Goal: Check status: Check status

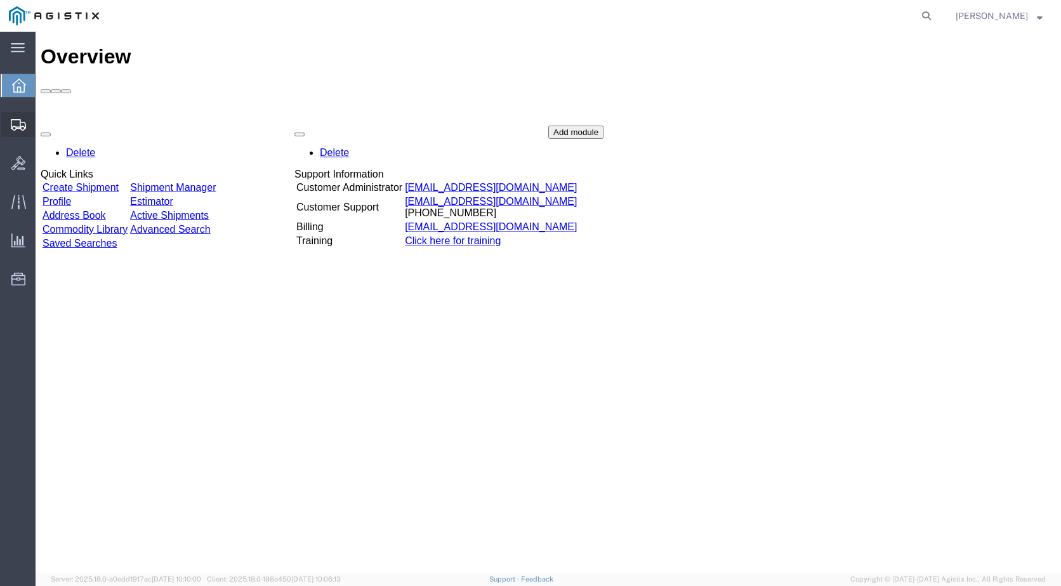
click at [44, 120] on span "Shipments" at bounding box center [39, 124] width 9 height 25
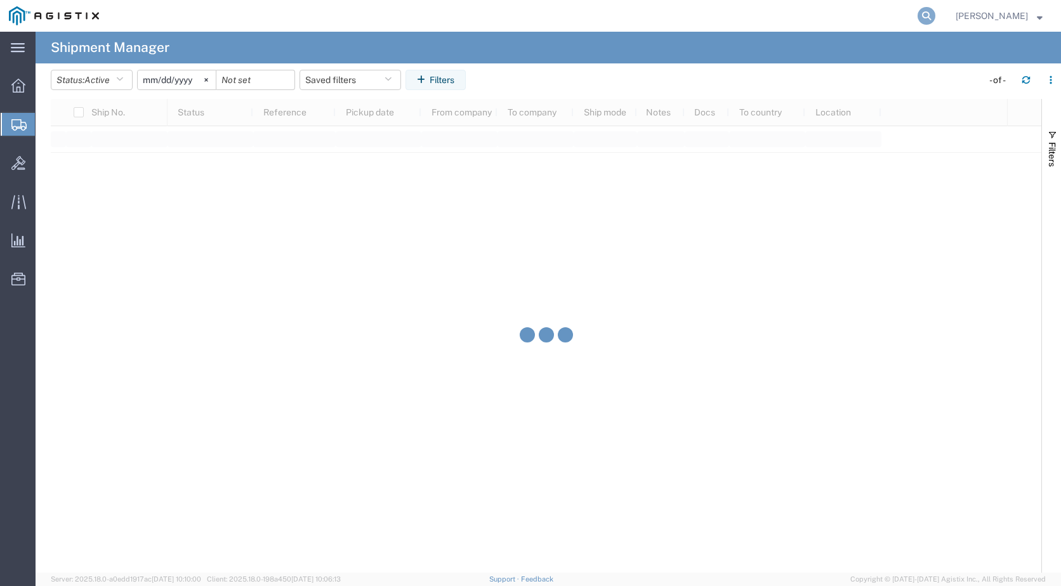
click at [933, 17] on icon at bounding box center [927, 16] width 18 height 18
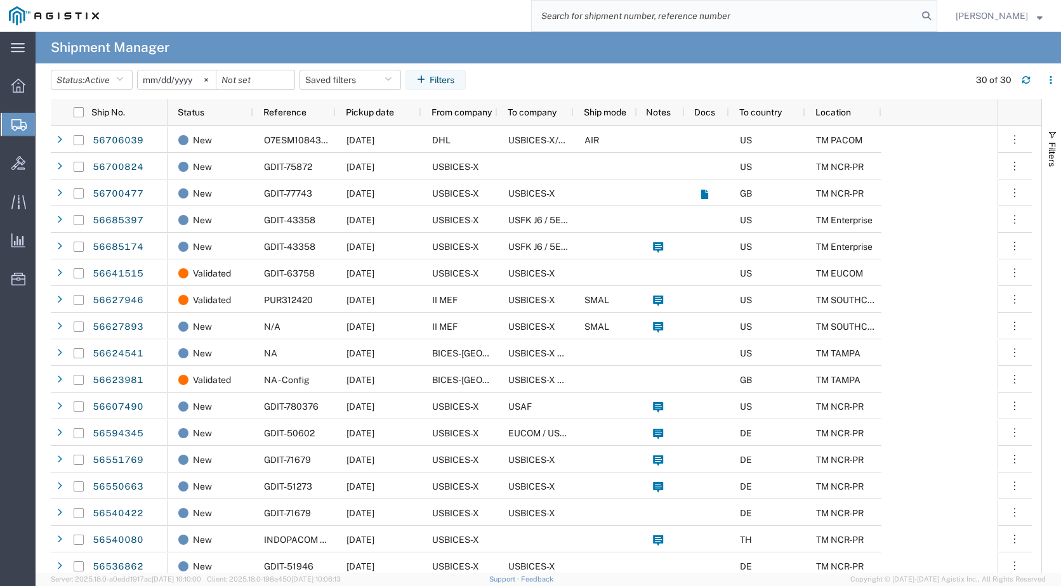
click at [577, 15] on input "search" at bounding box center [725, 16] width 386 height 30
paste input "GDIT-72945"
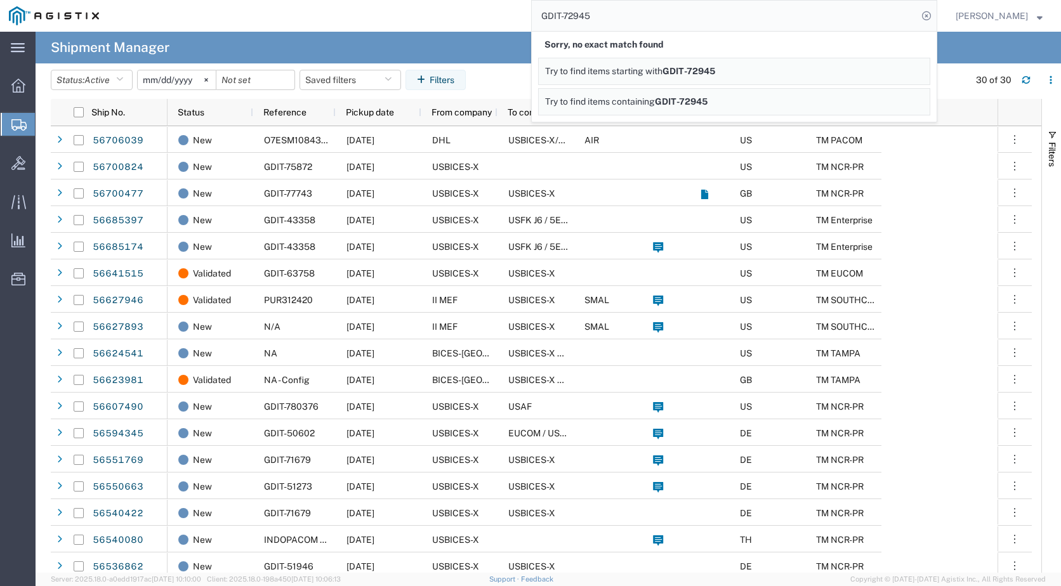
drag, startPoint x: 679, startPoint y: 16, endPoint x: 437, endPoint y: 12, distance: 241.8
click at [444, 15] on div "GDIT-72945 Sorry, no exact match found Try to find items starting with GDIT-729…" at bounding box center [522, 16] width 829 height 32
paste input "3087"
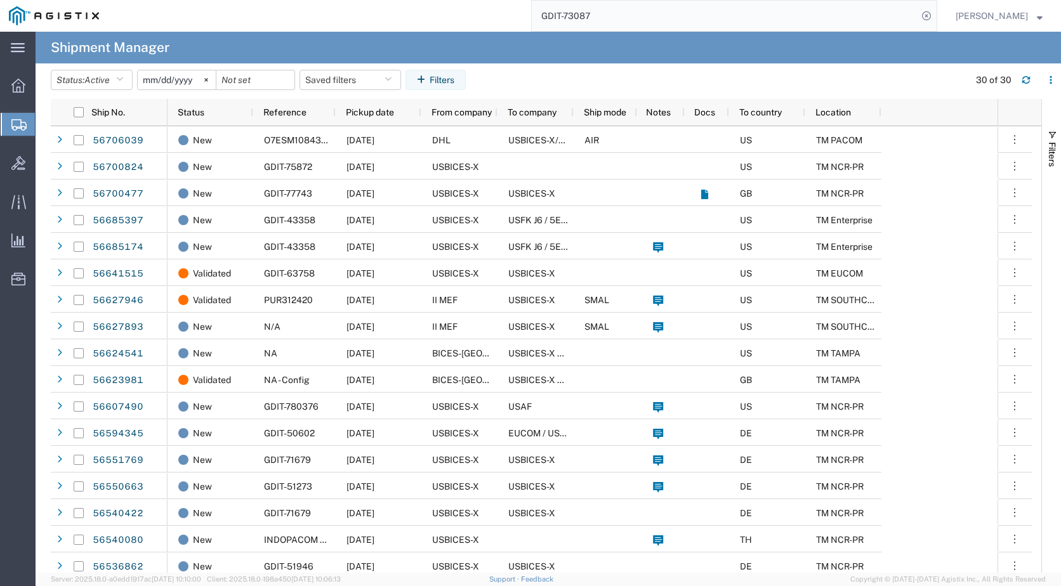
drag, startPoint x: 659, startPoint y: 8, endPoint x: 428, endPoint y: 8, distance: 230.3
click at [428, 8] on div "GDIT-73087" at bounding box center [522, 16] width 829 height 32
paste input "1816"
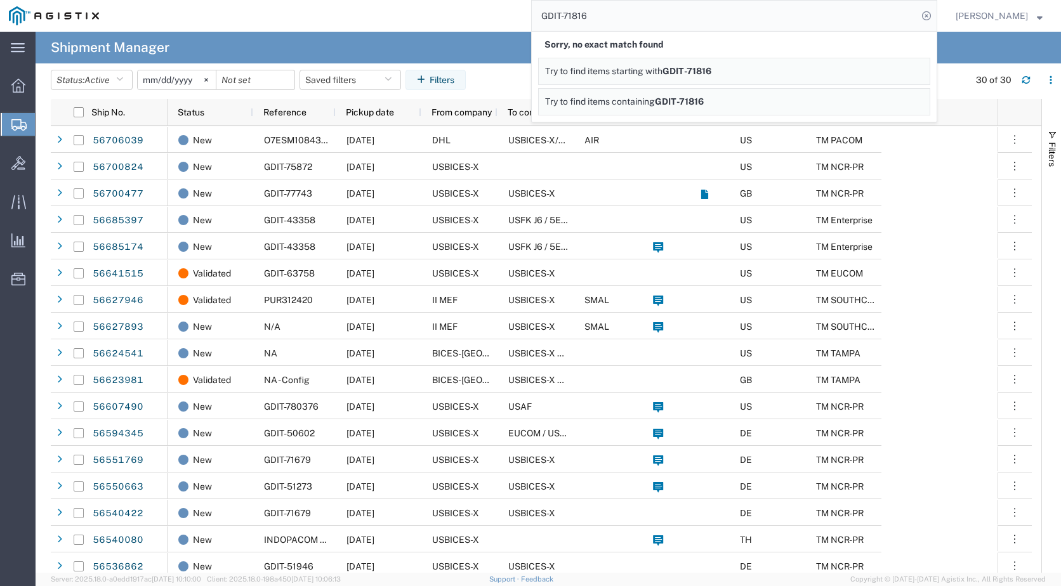
drag, startPoint x: 703, startPoint y: 22, endPoint x: 391, endPoint y: 29, distance: 311.6
click at [397, 35] on div "main_menu Created with Sketch. Collapse Menu Overview Shipments Shipment Manage…" at bounding box center [530, 309] width 1061 height 555
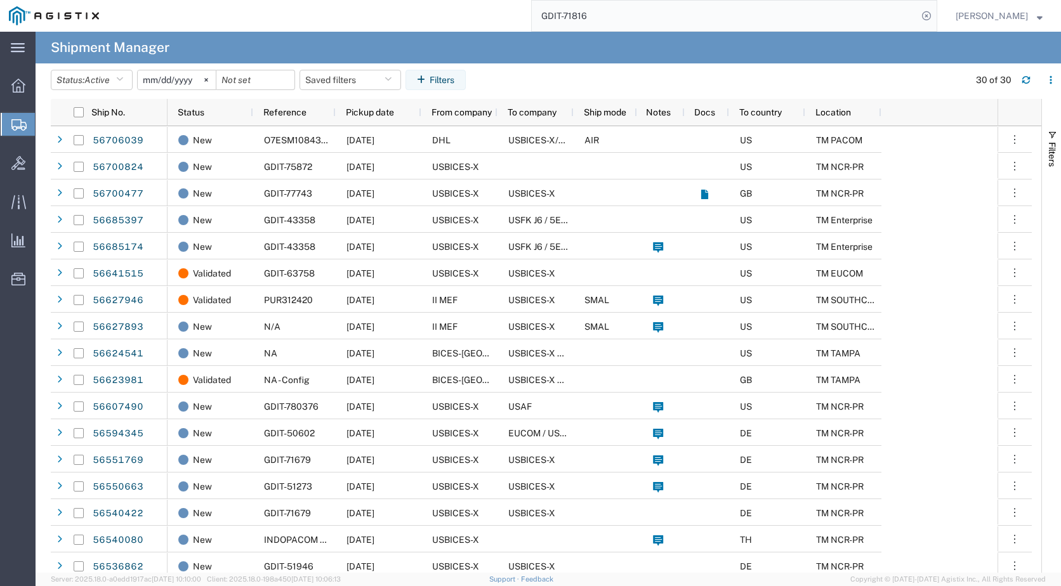
paste input "2715"
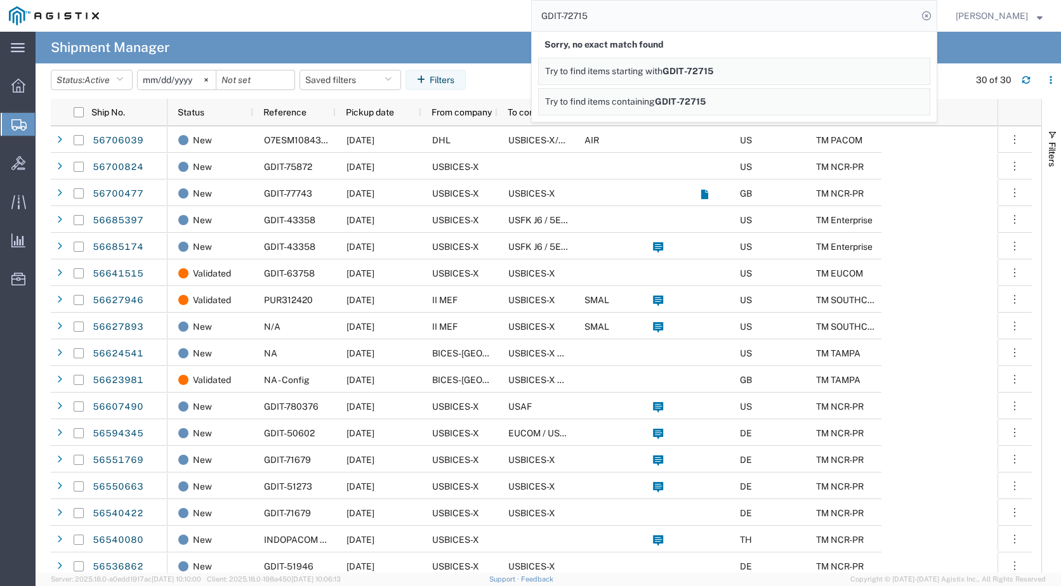
drag, startPoint x: 845, startPoint y: 16, endPoint x: 742, endPoint y: 11, distance: 102.3
click at [843, 16] on input "GDIT-72715" at bounding box center [725, 16] width 386 height 30
drag, startPoint x: 629, startPoint y: 15, endPoint x: 474, endPoint y: 16, distance: 154.8
click at [500, 15] on div "GDIT-72715 Sorry, no exact match found Try to find items starting with GDIT-727…" at bounding box center [522, 16] width 829 height 32
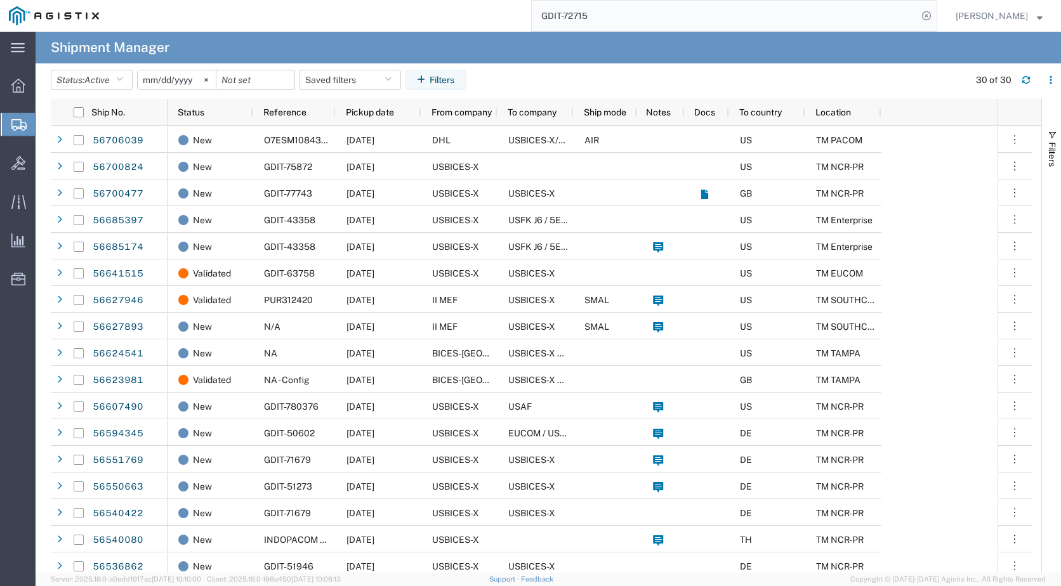
click at [626, 20] on input "GDIT-72715" at bounding box center [725, 16] width 386 height 30
drag, startPoint x: 636, startPoint y: 19, endPoint x: 446, endPoint y: 19, distance: 189.7
click at [447, 19] on div "GDIT-72715" at bounding box center [522, 16] width 829 height 32
paste input "1816"
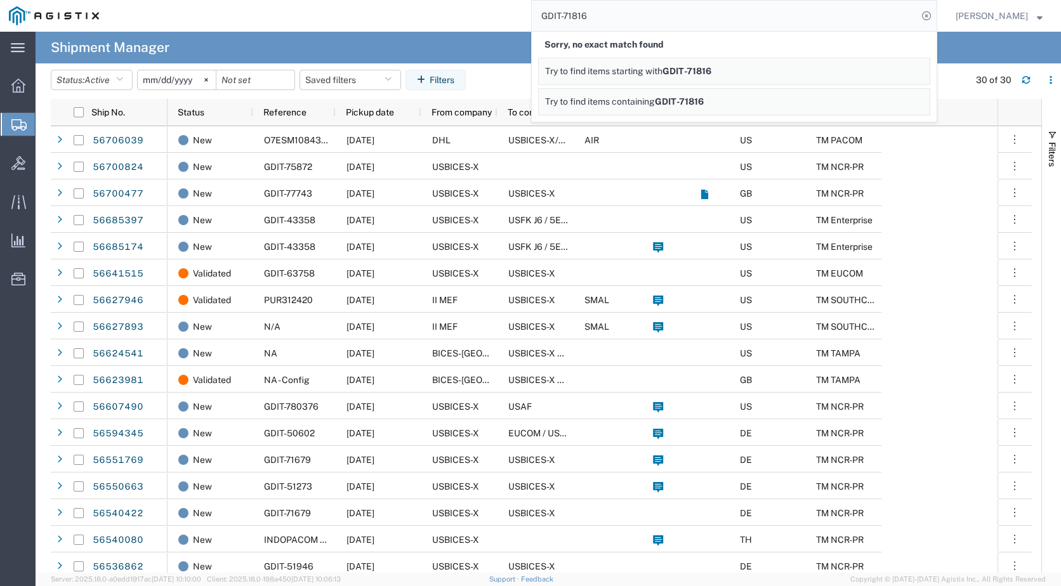
drag, startPoint x: 645, startPoint y: 17, endPoint x: 460, endPoint y: 25, distance: 184.8
click at [462, 25] on div "GDIT-71816 Sorry, no exact match found Try to find items starting with GDIT-718…" at bounding box center [522, 16] width 829 height 32
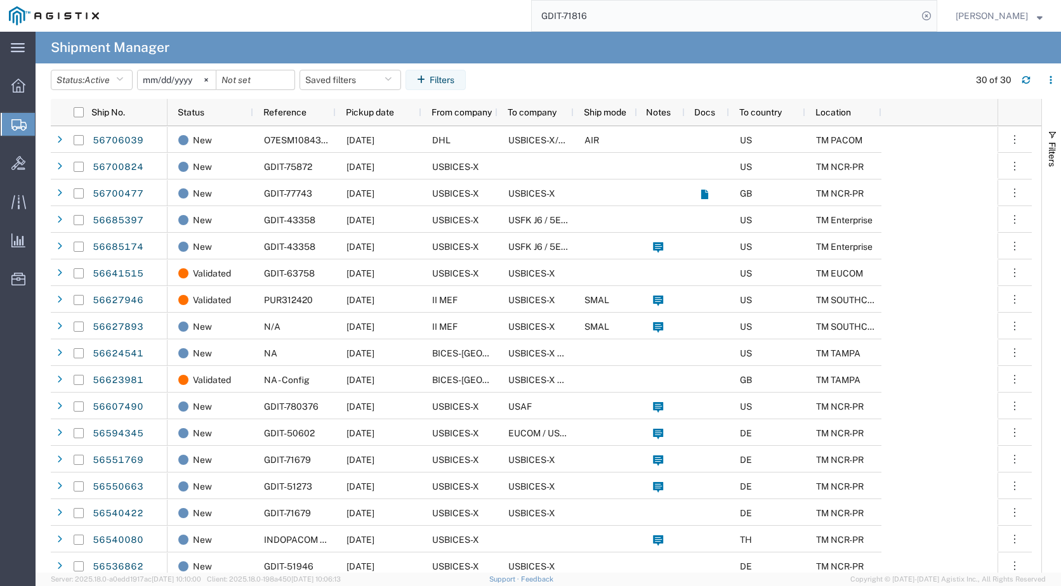
paste input "2715"
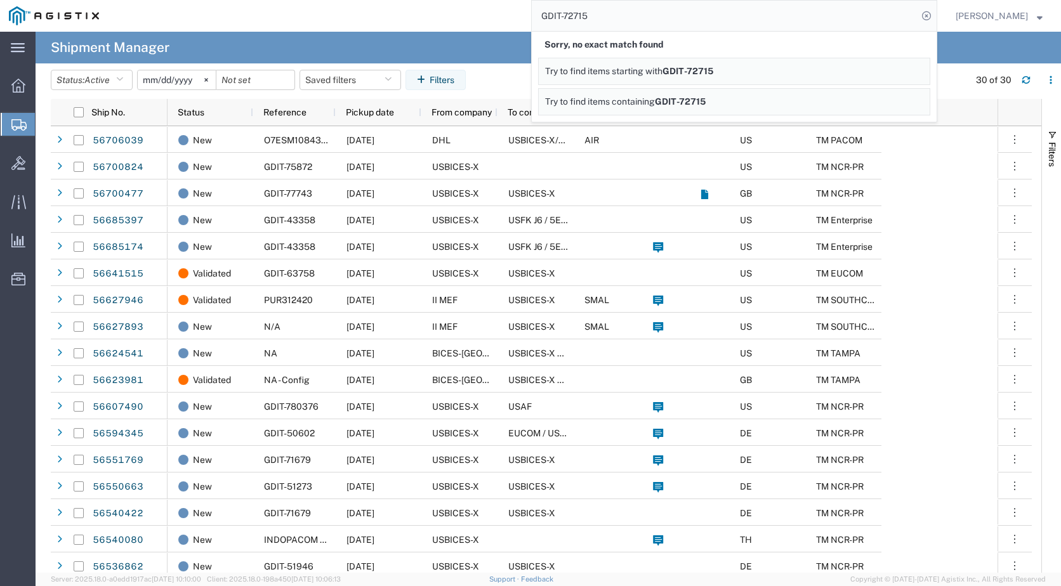
drag, startPoint x: 760, startPoint y: 21, endPoint x: 749, endPoint y: 21, distance: 10.2
click at [749, 21] on input "GDIT-72715" at bounding box center [725, 16] width 386 height 30
drag, startPoint x: 739, startPoint y: 25, endPoint x: 437, endPoint y: 28, distance: 302.0
click at [437, 28] on div "GDIT-72715 Sorry, no exact match found Try to find items starting with GDIT-727…" at bounding box center [522, 16] width 829 height 32
paste input "search"
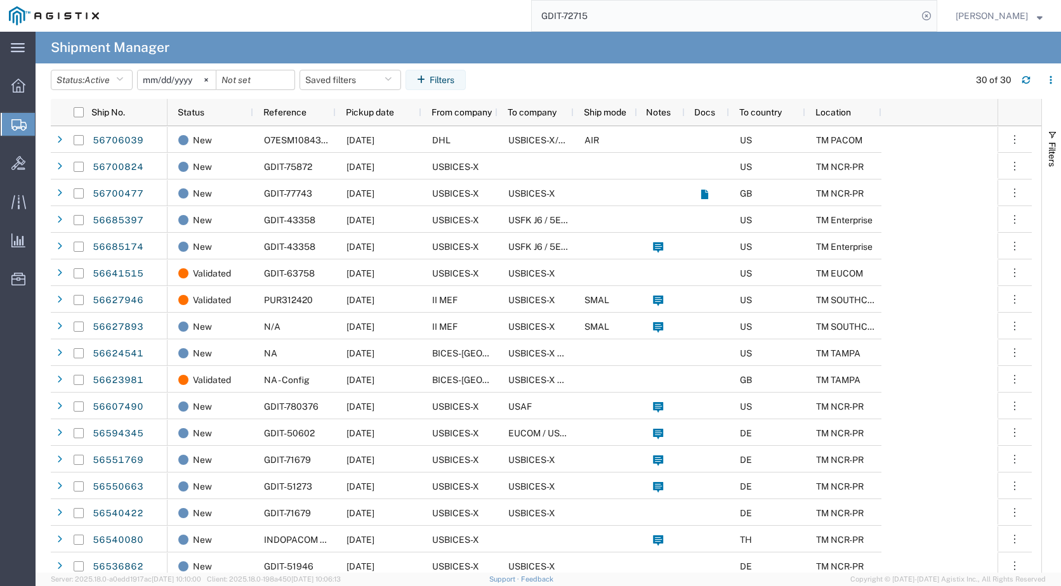
click at [754, 17] on input "GDIT-72715" at bounding box center [725, 16] width 386 height 30
drag, startPoint x: 755, startPoint y: 26, endPoint x: 404, endPoint y: 26, distance: 350.9
click at [404, 26] on div "GDIT-72715" at bounding box center [522, 16] width 829 height 32
paste input "67717"
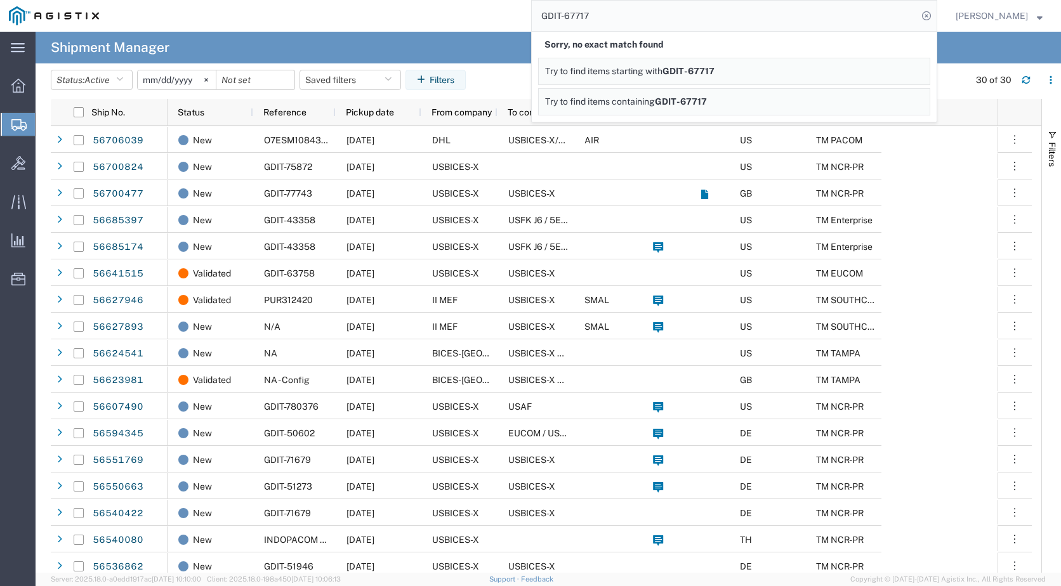
drag, startPoint x: 443, startPoint y: 46, endPoint x: 541, endPoint y: 10, distance: 104.8
click at [442, 44] on agx-page-header "Shipment Manager" at bounding box center [548, 48] width 1025 height 32
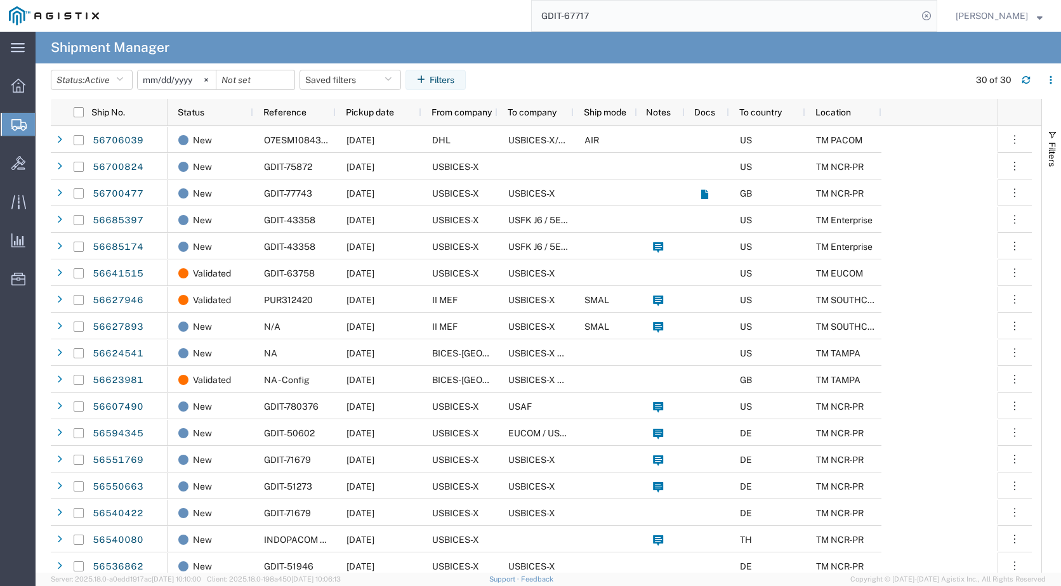
drag, startPoint x: 643, startPoint y: 23, endPoint x: 497, endPoint y: 23, distance: 145.3
click at [497, 23] on div "GDIT-67717" at bounding box center [522, 16] width 829 height 32
paste input "72715"
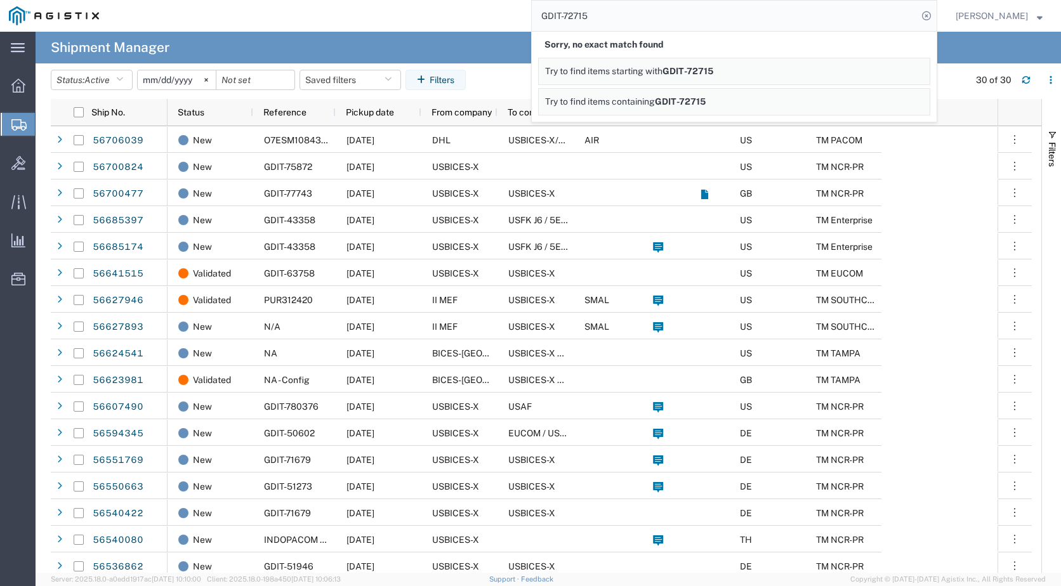
click at [636, 14] on input "GDIT-72715" at bounding box center [725, 16] width 386 height 30
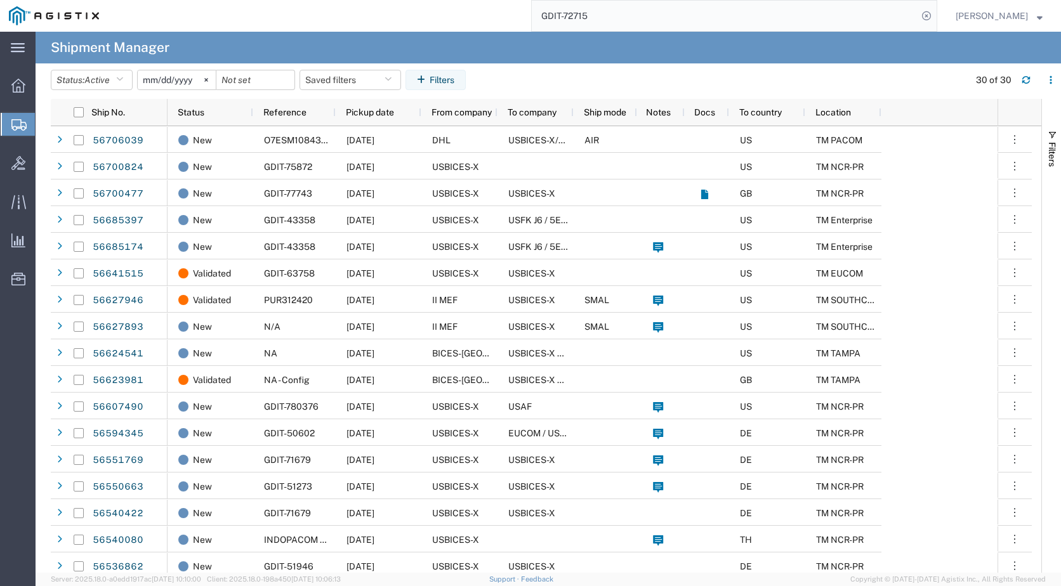
drag, startPoint x: 629, startPoint y: 13, endPoint x: 470, endPoint y: 12, distance: 159.3
click at [470, 12] on div "GDIT-72715" at bounding box center [522, 16] width 829 height 32
paste input "1816"
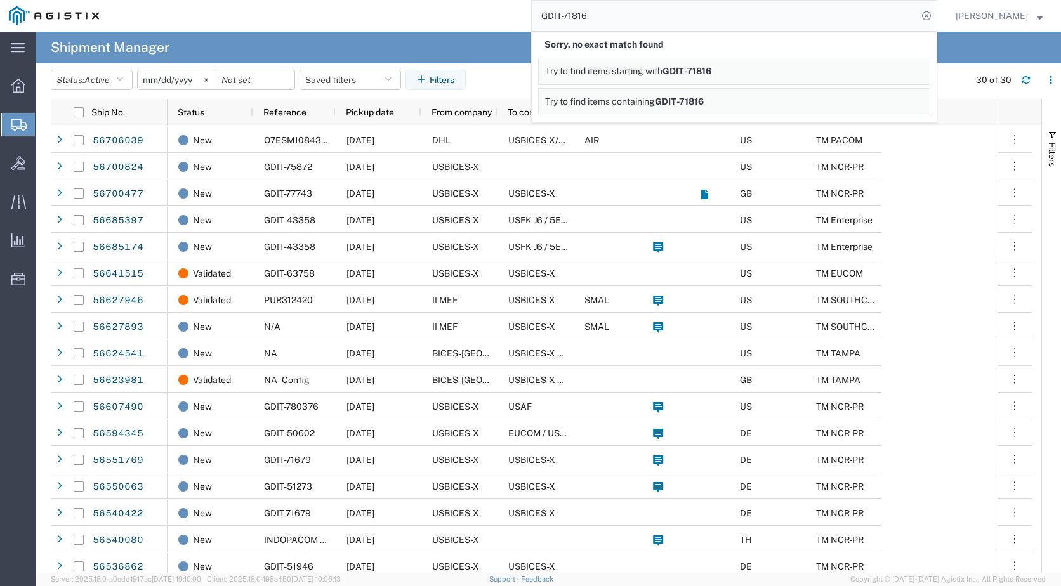
drag, startPoint x: 602, startPoint y: 14, endPoint x: 453, endPoint y: 7, distance: 148.6
click at [456, 9] on div "GDIT-71816 Sorry, no exact match found Try to find items starting with GDIT-718…" at bounding box center [522, 16] width 829 height 32
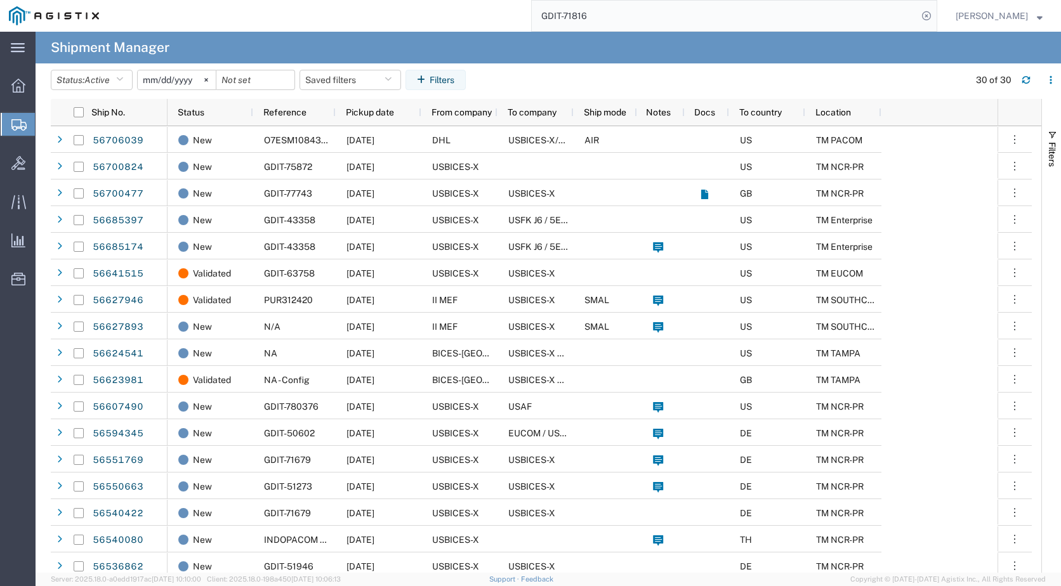
paste input "67718"
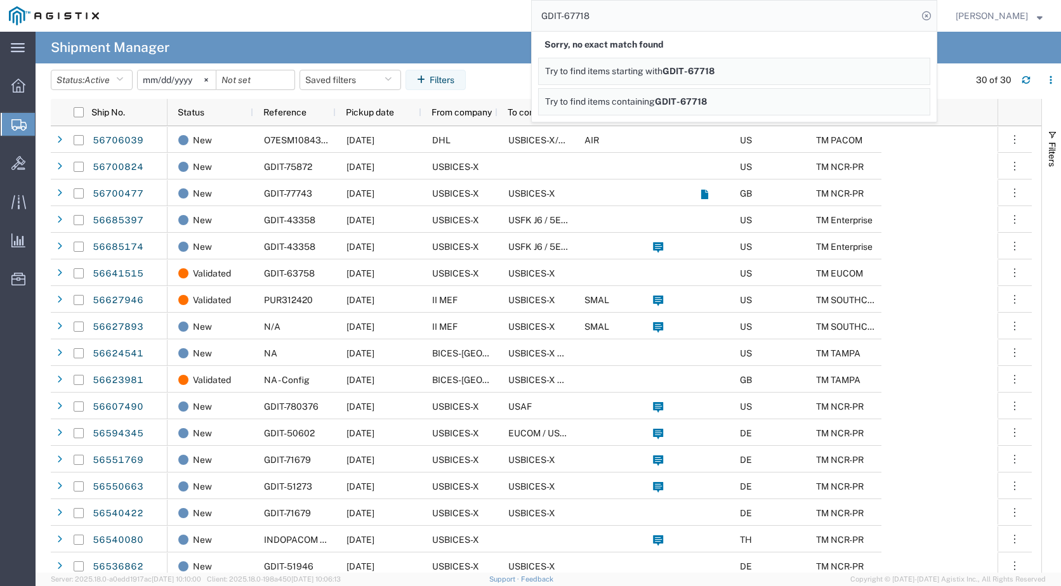
drag, startPoint x: 607, startPoint y: 22, endPoint x: 479, endPoint y: 17, distance: 128.2
click at [481, 20] on div "GDIT-67718 Sorry, no exact match found Try to find items starting with GDIT-677…" at bounding box center [522, 16] width 829 height 32
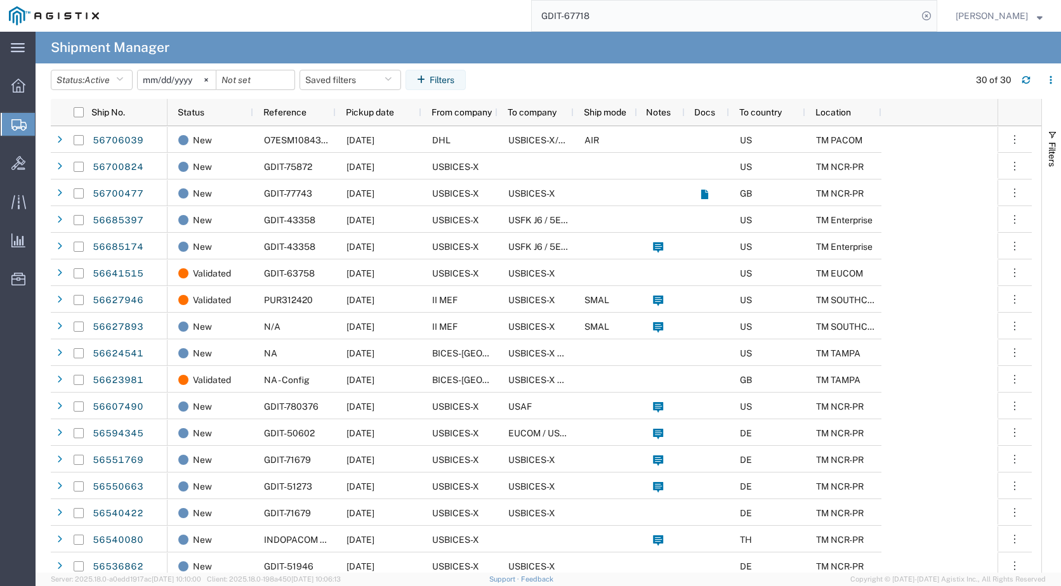
paste input "802"
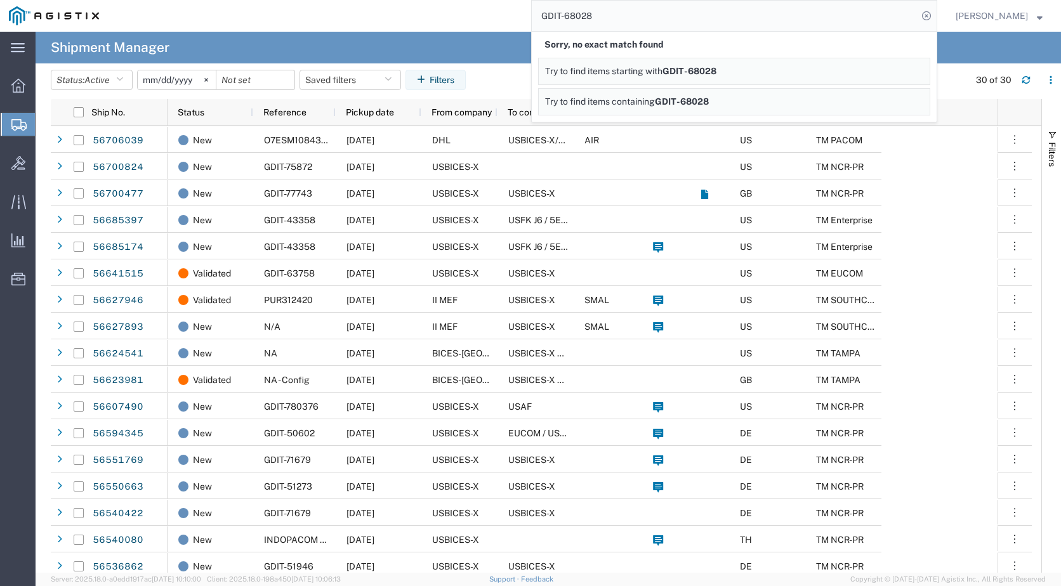
drag, startPoint x: 600, startPoint y: 23, endPoint x: 496, endPoint y: 23, distance: 104.7
click at [496, 23] on div "GDIT-68028 Sorry, no exact match found Try to find items starting with GDIT-680…" at bounding box center [522, 16] width 829 height 32
paste input "7803"
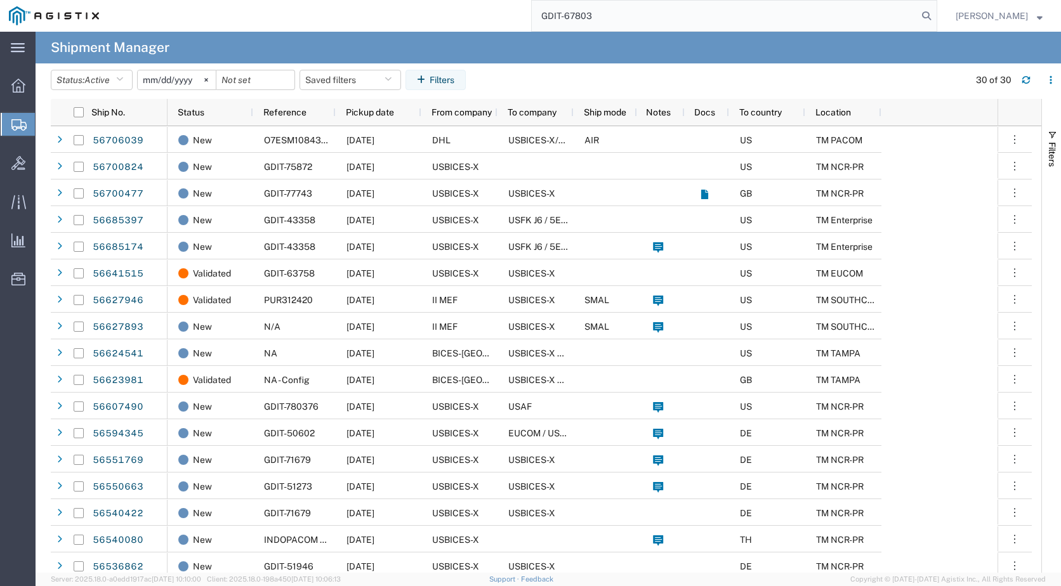
type input "GDIT-67803"
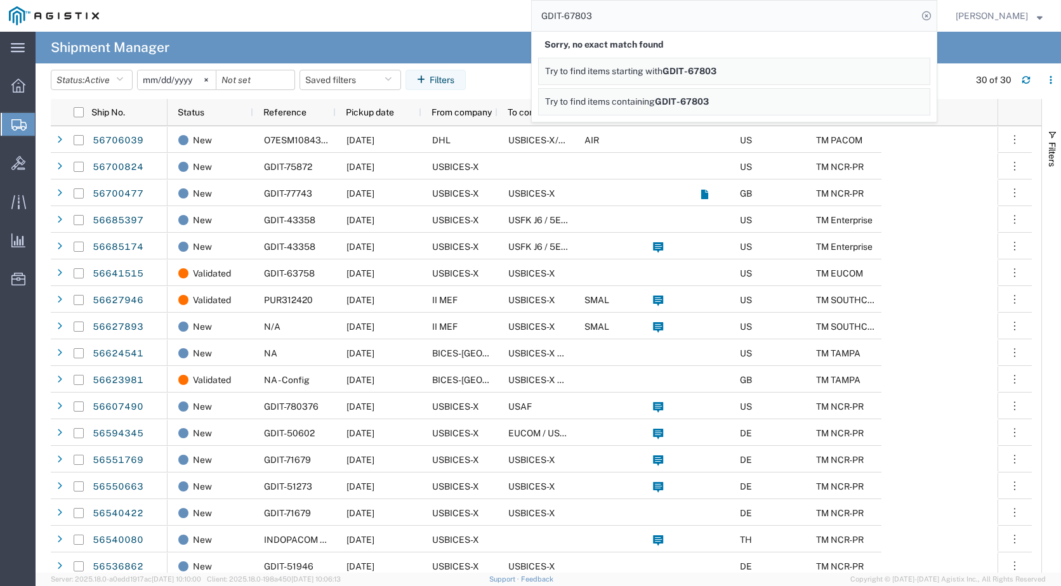
click at [820, 75] on link "Try to find items starting with GDIT-67803" at bounding box center [734, 71] width 392 height 27
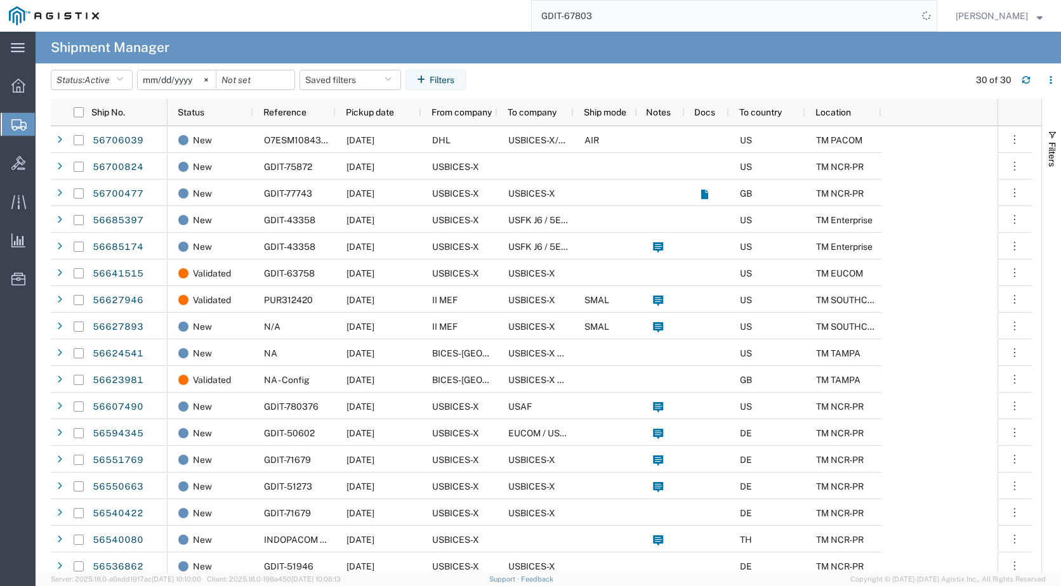
click at [760, 11] on input "GDIT-67803" at bounding box center [725, 16] width 386 height 30
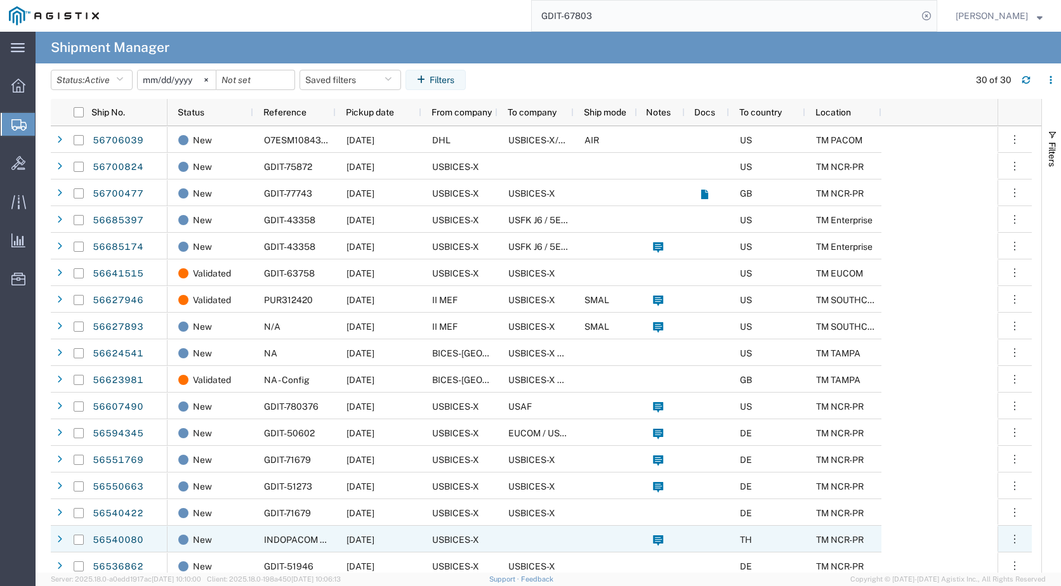
scroll to position [353, 0]
